Goal: Task Accomplishment & Management: Manage account settings

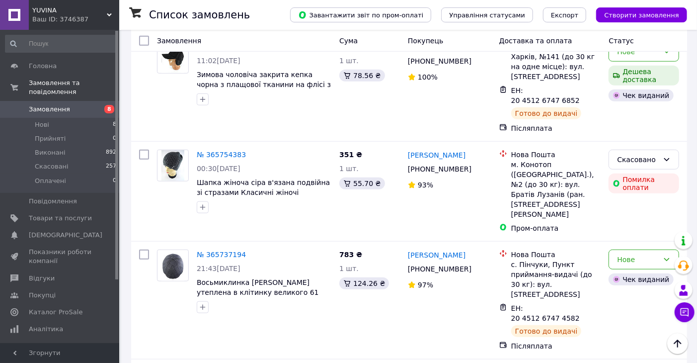
scroll to position [441, 0]
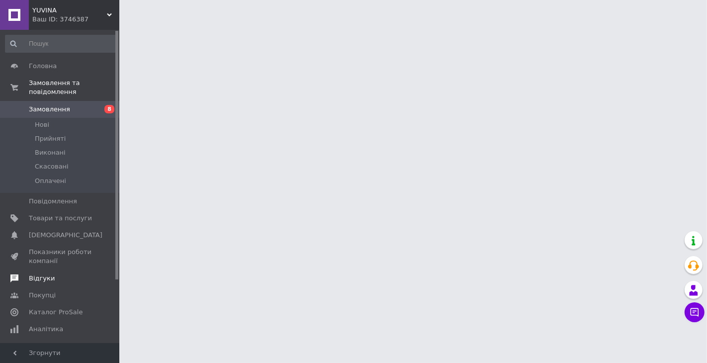
click at [43, 274] on span "Відгуки" at bounding box center [42, 278] width 26 height 9
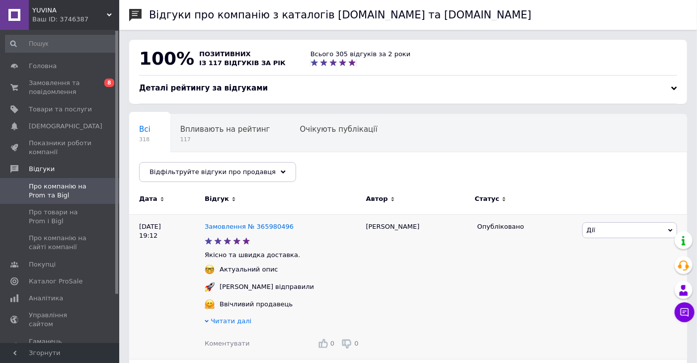
click at [238, 325] on span "Читати далі" at bounding box center [231, 320] width 41 height 7
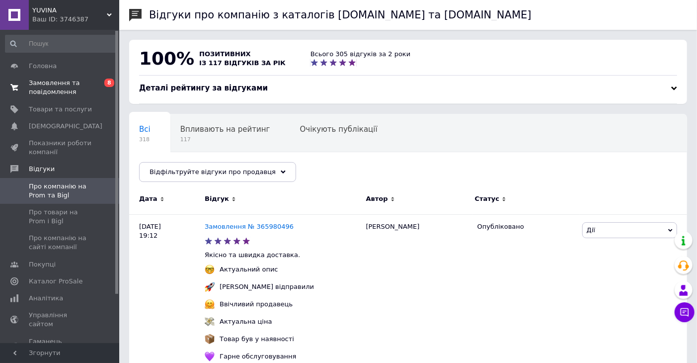
click at [47, 82] on span "Замовлення та повідомлення" at bounding box center [60, 88] width 63 height 18
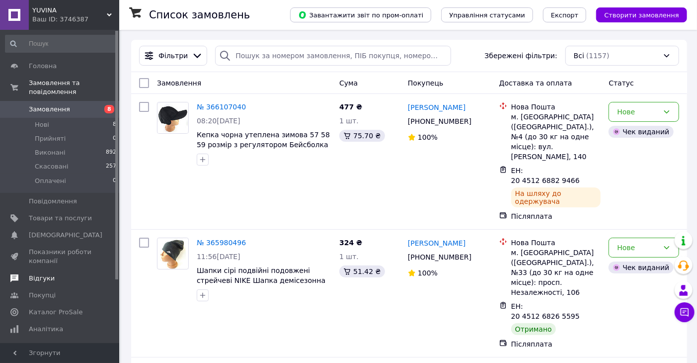
click at [41, 274] on span "Відгуки" at bounding box center [42, 278] width 26 height 9
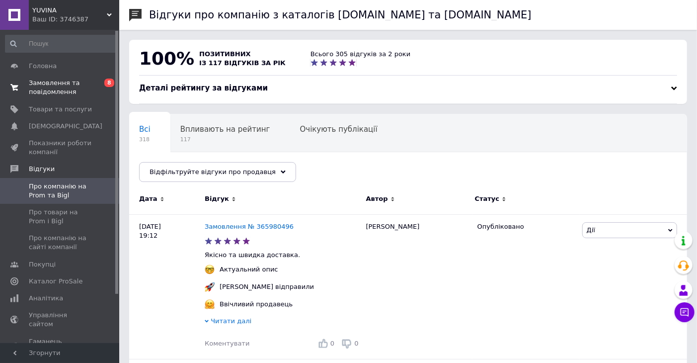
click at [43, 81] on span "Замовлення та повідомлення" at bounding box center [60, 88] width 63 height 18
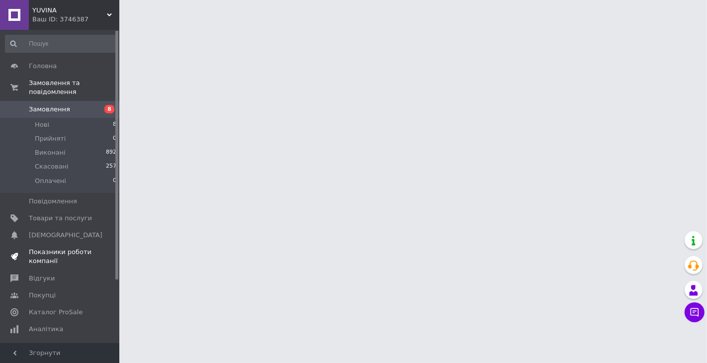
click at [40, 247] on span "Показники роботи компанії" at bounding box center [60, 256] width 63 height 18
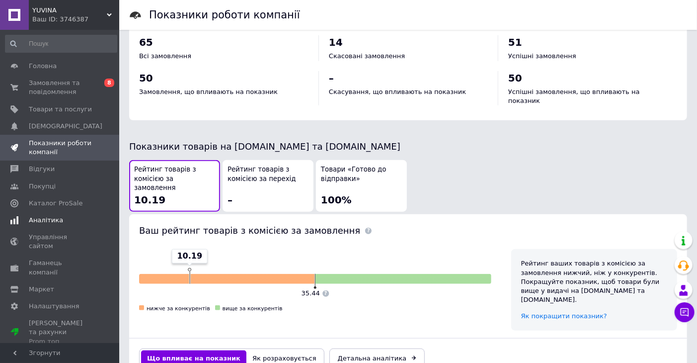
scroll to position [441, 0]
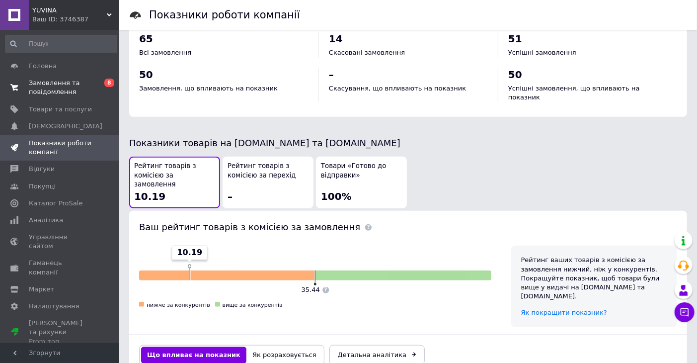
click at [42, 82] on span "Замовлення та повідомлення" at bounding box center [60, 88] width 63 height 18
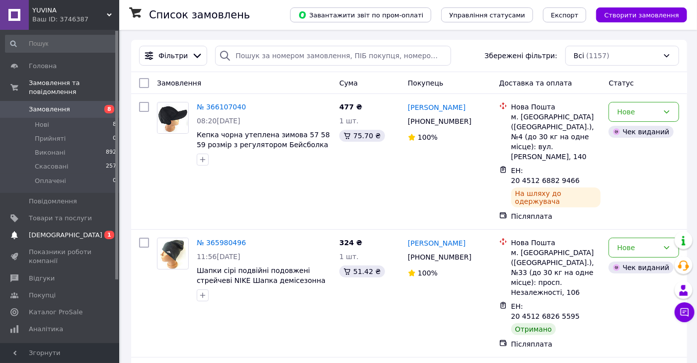
click at [56, 231] on span "[DEMOGRAPHIC_DATA]" at bounding box center [66, 235] width 74 height 9
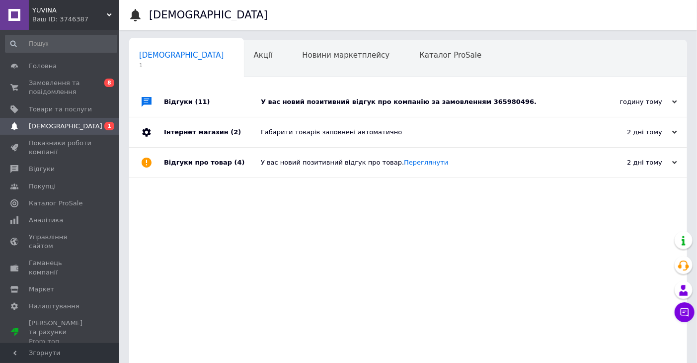
click at [518, 102] on div "У вас новий позитивний відгук про компанію за замовленням 365980496." at bounding box center [419, 101] width 317 height 9
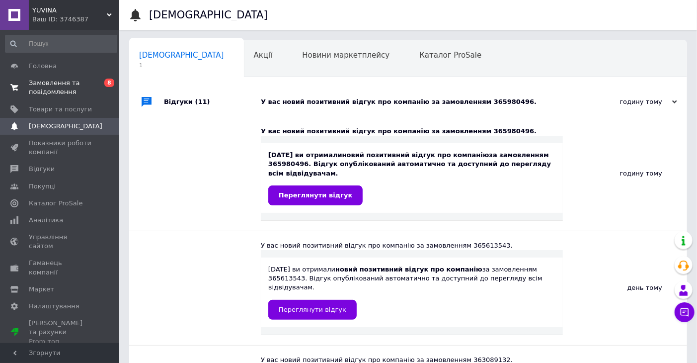
click at [42, 85] on span "Замовлення та повідомлення" at bounding box center [60, 88] width 63 height 18
